Goal: Find specific page/section: Find specific page/section

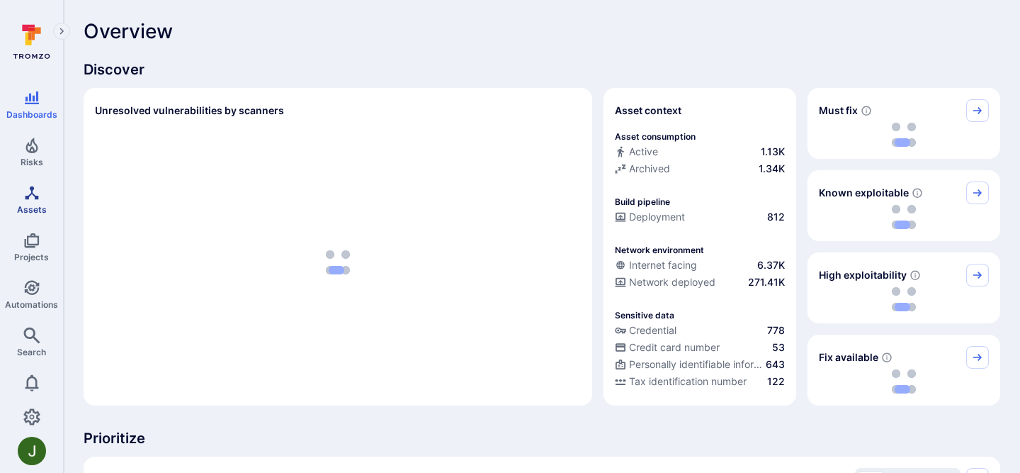
click at [31, 205] on span "Assets" at bounding box center [32, 209] width 30 height 11
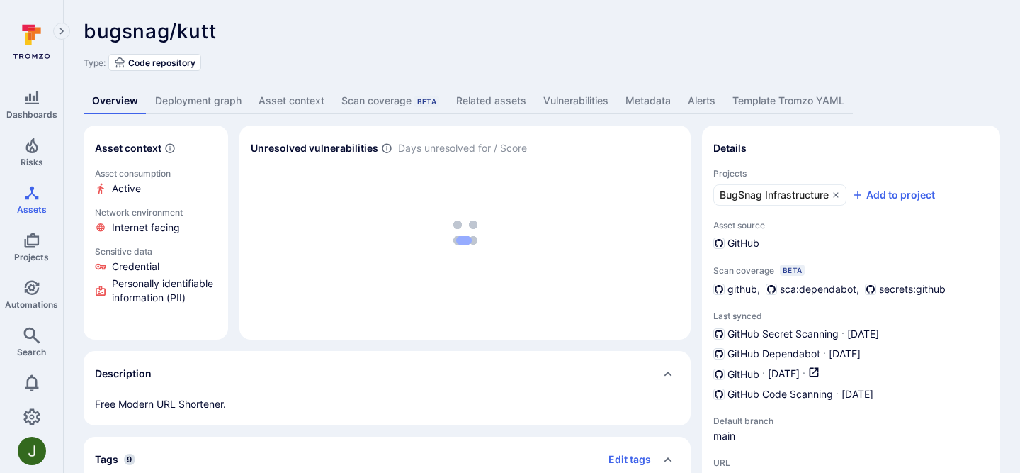
click at [222, 103] on link "Deployment graph" at bounding box center [198, 101] width 103 height 26
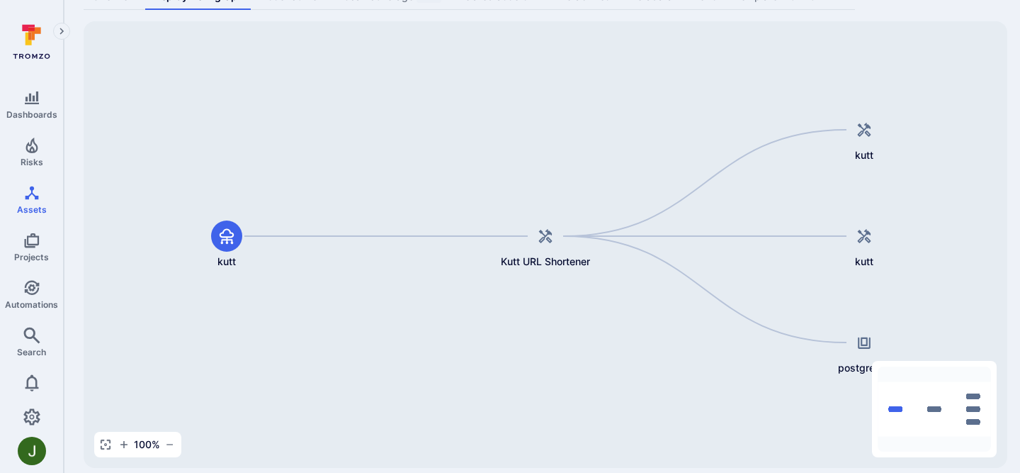
scroll to position [108, 0]
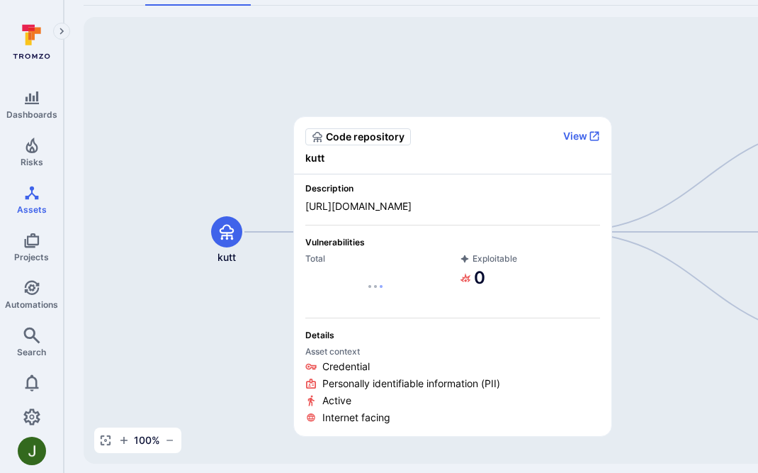
click at [363, 255] on span "Total" at bounding box center [375, 258] width 140 height 11
